Goal: Information Seeking & Learning: Learn about a topic

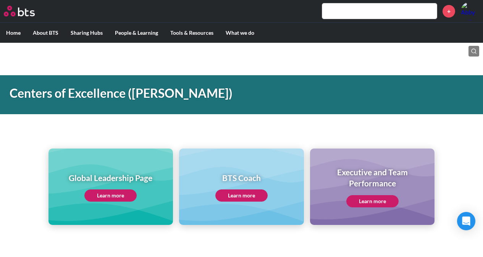
scroll to position [305, 0]
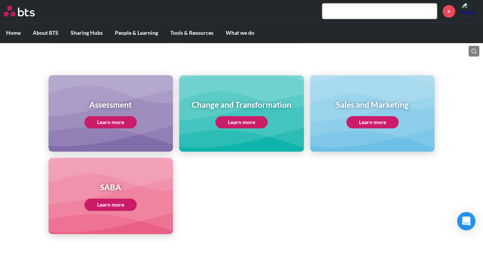
click at [380, 11] on input "text" at bounding box center [379, 10] width 114 height 15
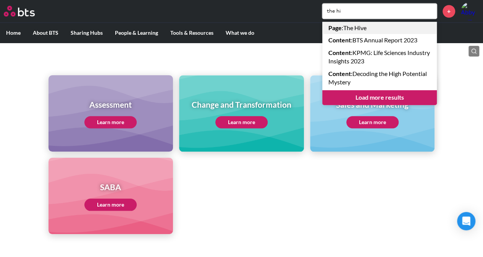
type input "the hi"
click at [372, 30] on link "Page : The Hive" at bounding box center [379, 28] width 114 height 12
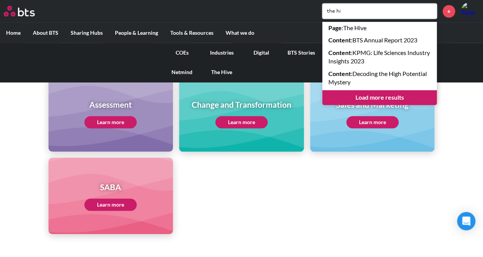
click at [180, 53] on link "COEs" at bounding box center [182, 53] width 40 height 20
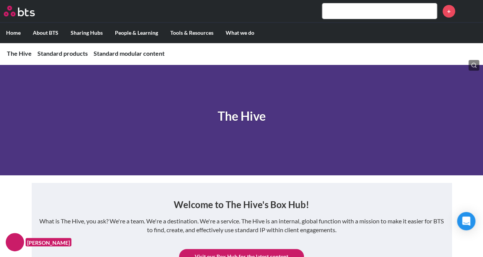
scroll to position [2, 0]
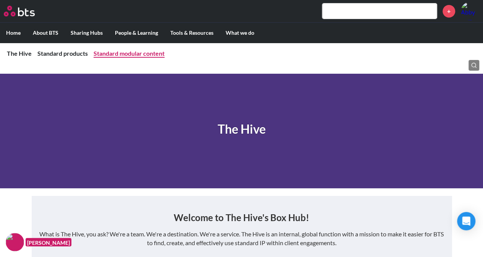
click at [136, 55] on link "Standard modular content" at bounding box center [128, 53] width 71 height 7
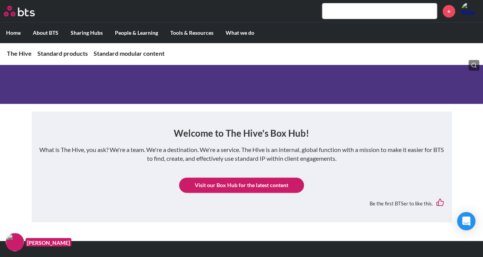
scroll to position [153, 0]
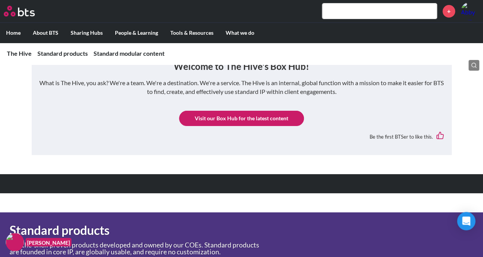
click at [214, 121] on link "Visit our Box Hub for the latest content" at bounding box center [241, 118] width 125 height 15
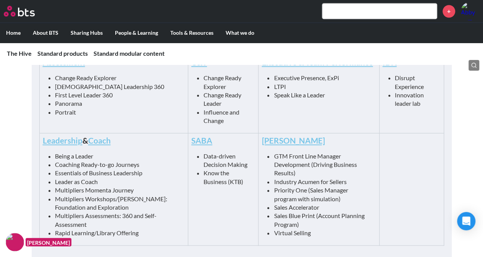
scroll to position [420, 0]
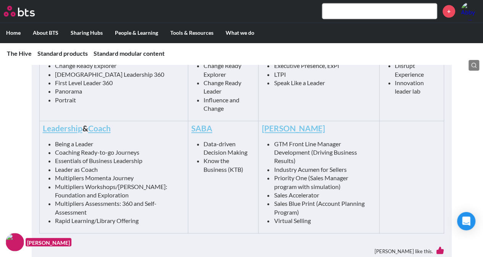
click at [191, 124] on link "SABA" at bounding box center [201, 128] width 21 height 10
click at [362, 12] on input "text" at bounding box center [379, 10] width 114 height 15
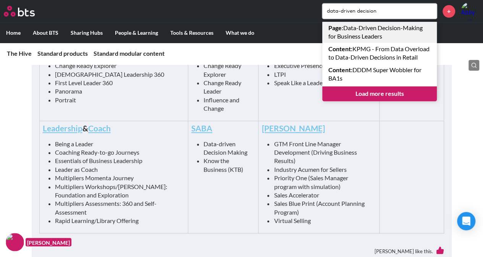
type input "data-driven decision"
click at [362, 32] on link "Page : Data-Driven Decision-Making for Business Leaders" at bounding box center [379, 32] width 114 height 21
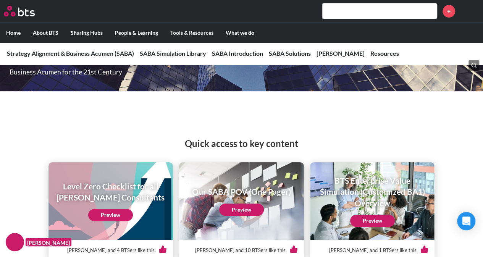
scroll to position [76, 0]
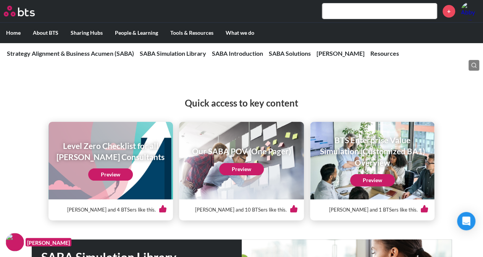
click at [470, 161] on div "Quick access to key content Level Zero Checklist for all COE Consultants Previe…" at bounding box center [241, 150] width 483 height 139
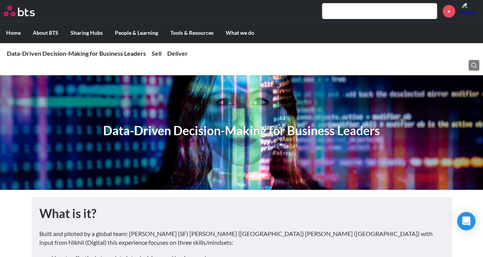
click at [339, 14] on input "text" at bounding box center [379, 10] width 114 height 15
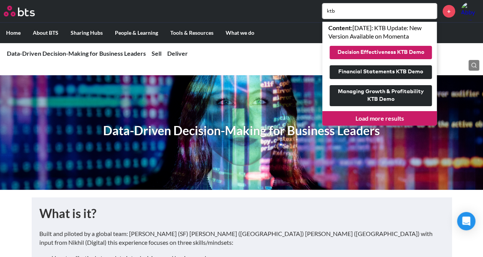
type input "ktb"
click at [368, 54] on button "Decision Effectiveness KTB Demo" at bounding box center [380, 53] width 102 height 14
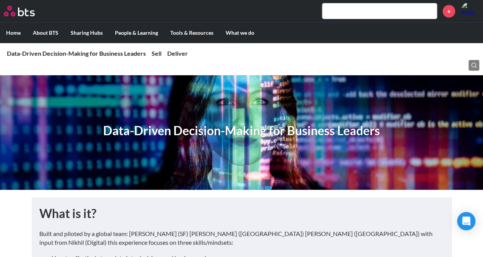
click at [389, 10] on input "text" at bounding box center [379, 10] width 114 height 15
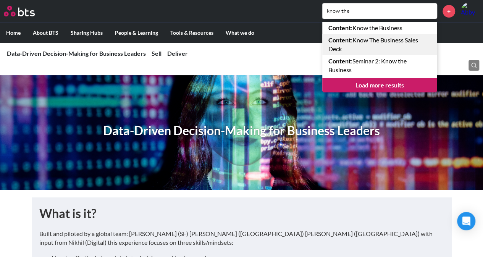
type input "know the"
click at [389, 43] on link "Content : Know The Business Sales Deck" at bounding box center [379, 44] width 114 height 21
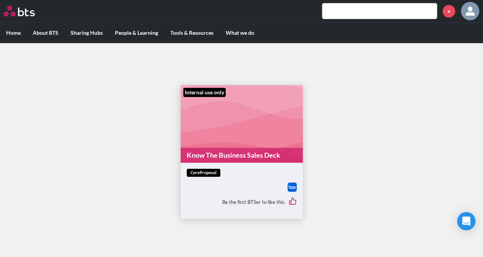
click at [256, 150] on link "Know The Business Sales Deck" at bounding box center [241, 155] width 122 height 15
click at [350, 13] on input "text" at bounding box center [379, 10] width 114 height 15
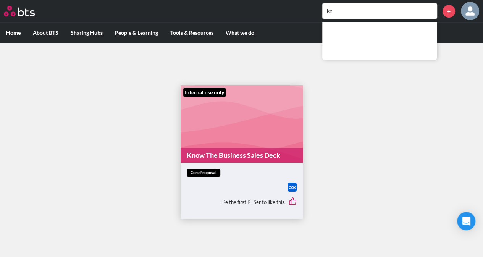
type input "k"
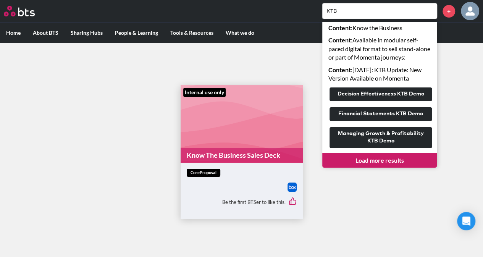
type input "KTB"
click at [375, 160] on link "Load more results" at bounding box center [379, 160] width 114 height 14
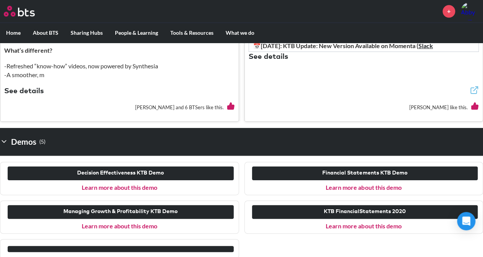
scroll to position [470, 0]
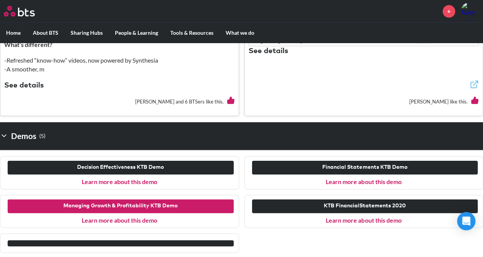
click at [124, 205] on button "Managing Growth & Profitability KTB Demo" at bounding box center [121, 206] width 226 height 14
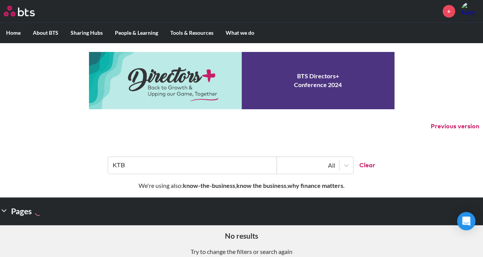
click at [175, 165] on input "KTB" at bounding box center [192, 165] width 169 height 17
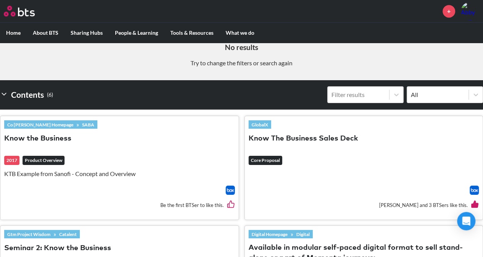
scroll to position [191, 0]
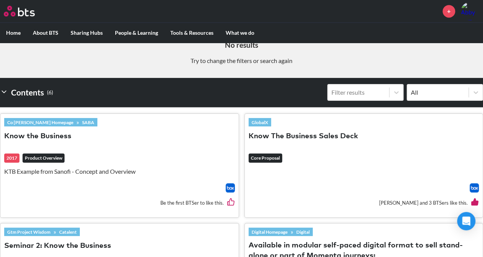
type input "Know the business"
click at [64, 138] on button "Know the Business" at bounding box center [37, 136] width 67 height 10
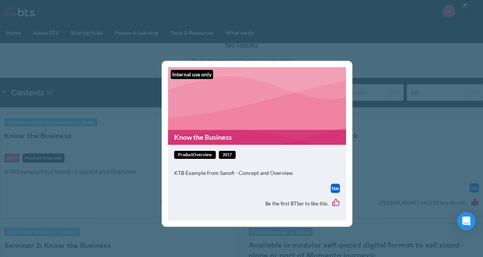
click at [122, 191] on div "Internal use only Know the Business productOverview 2017 KTB Example from Sanof…" at bounding box center [241, 128] width 483 height 257
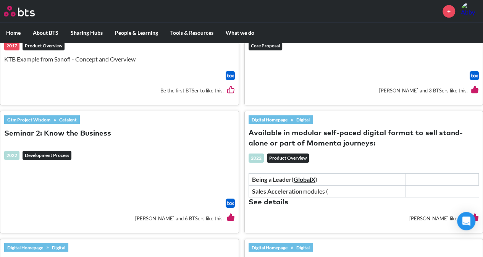
scroll to position [305, 0]
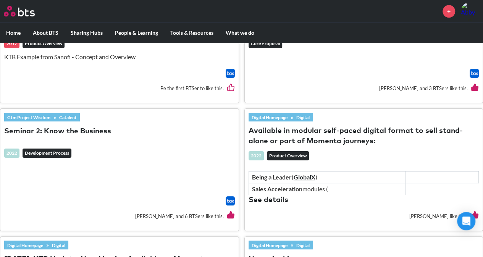
click at [60, 128] on button "Seminar 2: Know the Business" at bounding box center [57, 131] width 107 height 10
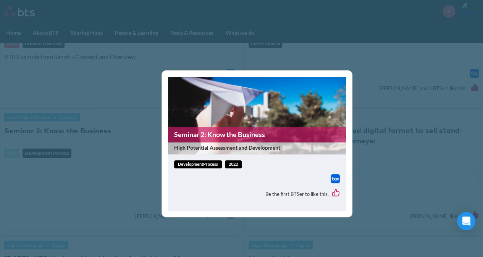
click at [192, 138] on link "Seminar 2: Know the Business" at bounding box center [257, 134] width 178 height 15
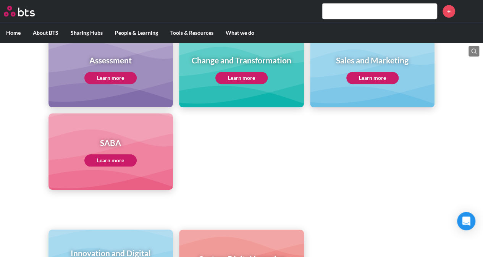
scroll to position [343, 0]
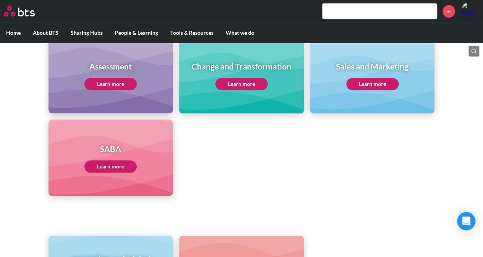
click at [109, 169] on link "Learn more" at bounding box center [110, 166] width 52 height 12
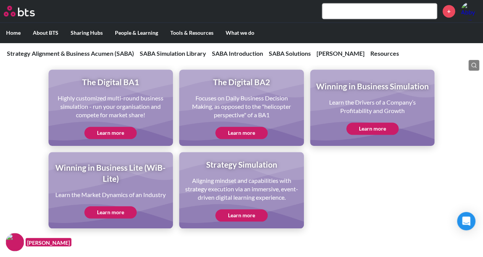
scroll to position [1679, 0]
